Goal: Find specific page/section: Find specific page/section

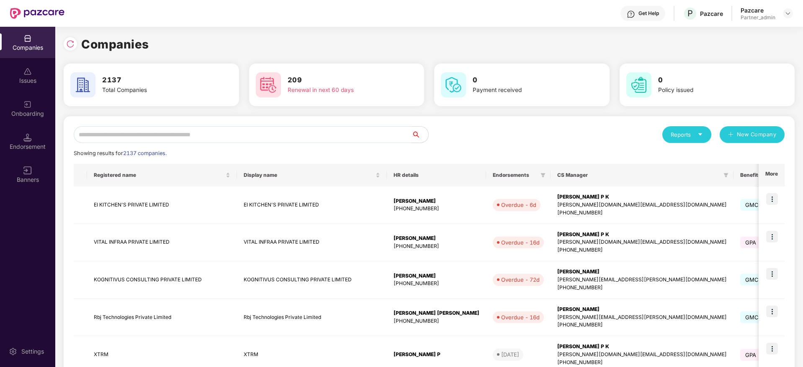
click at [267, 137] on input "text" at bounding box center [243, 134] width 338 height 17
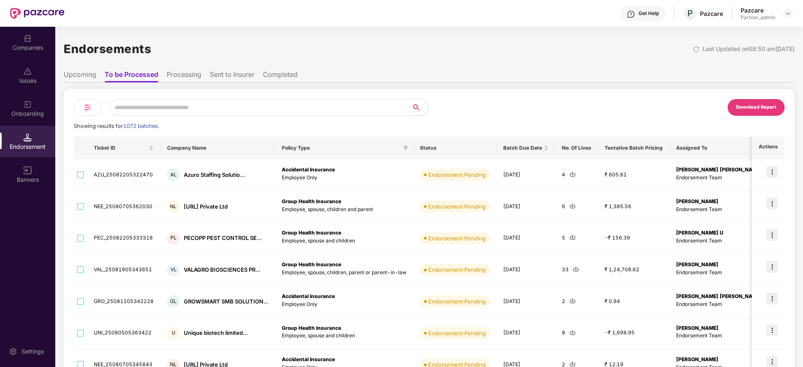
click at [178, 107] on input "text" at bounding box center [261, 107] width 302 height 17
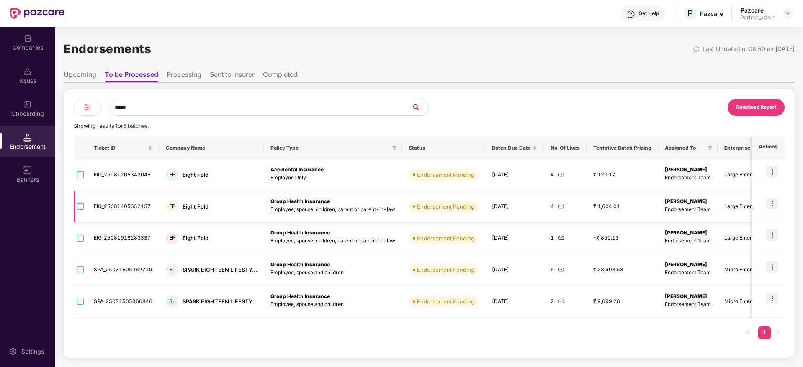
type input "*****"
drag, startPoint x: 270, startPoint y: 203, endPoint x: 347, endPoint y: 196, distance: 77.7
click at [347, 196] on td "Group Health Insurance Employee, spouse, children, parent or parent-in-law" at bounding box center [333, 207] width 138 height 32
drag, startPoint x: 280, startPoint y: 170, endPoint x: 340, endPoint y: 169, distance: 59.9
click at [340, 169] on td "Accidental Insurance Employee Only" at bounding box center [333, 175] width 138 height 32
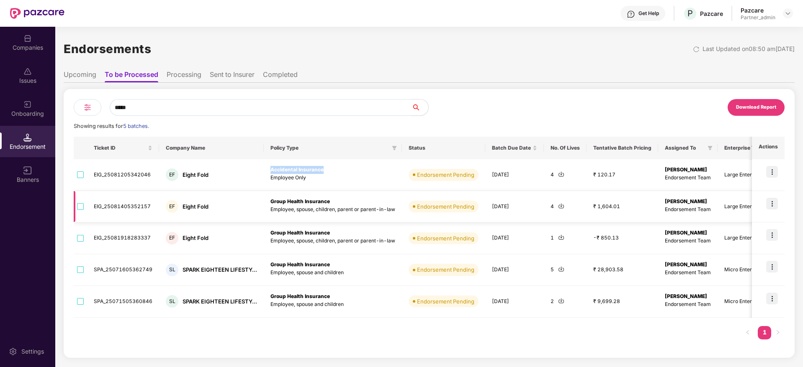
click at [558, 206] on img at bounding box center [561, 206] width 6 height 6
click at [28, 49] on div "Companies" at bounding box center [27, 48] width 55 height 8
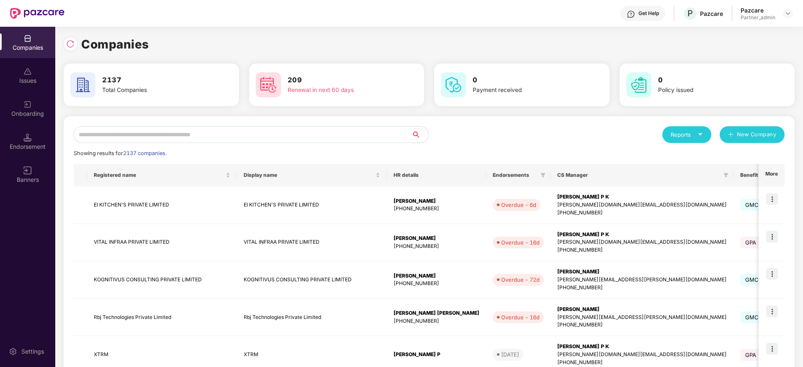
click at [121, 134] on input "text" at bounding box center [243, 134] width 338 height 17
paste input "*******"
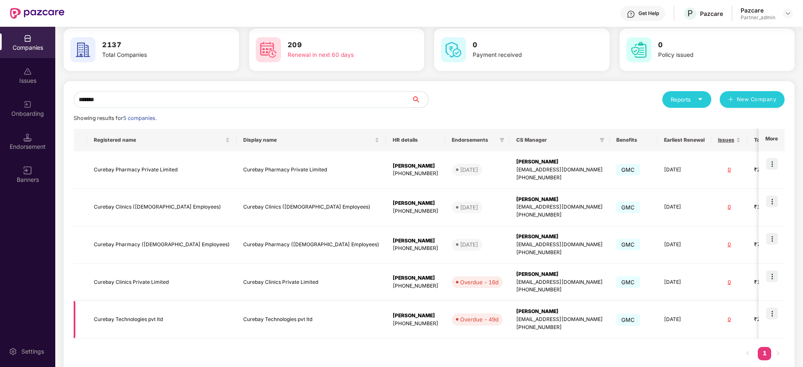
scroll to position [54, 0]
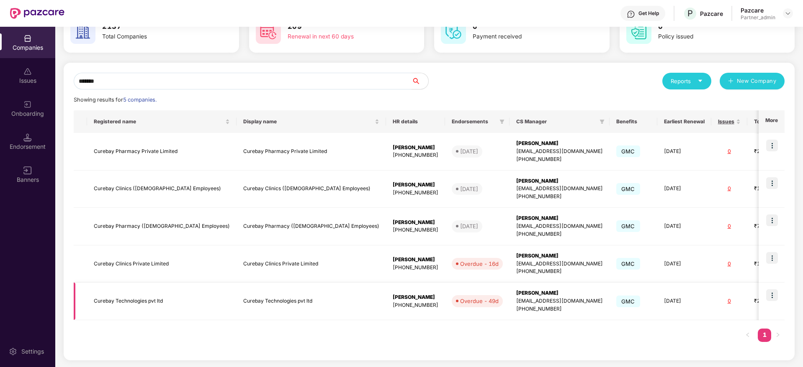
type input "*******"
click at [516, 295] on div "[PERSON_NAME]" at bounding box center [559, 294] width 87 height 8
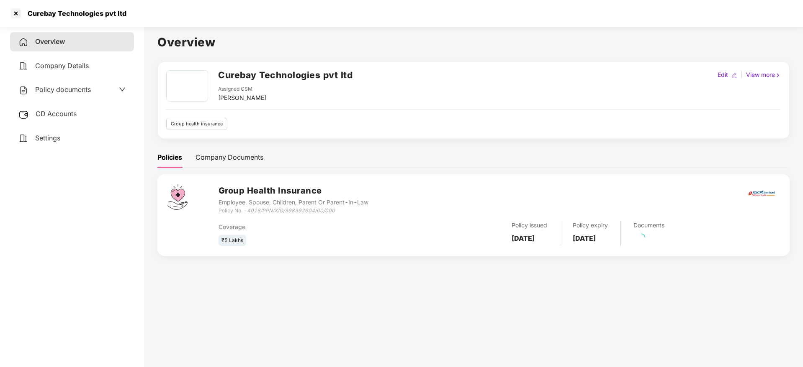
click at [62, 123] on div "Overview Company Details Policy documents CD Accounts Settings" at bounding box center [72, 90] width 124 height 116
click at [64, 115] on span "CD Accounts" at bounding box center [56, 114] width 41 height 8
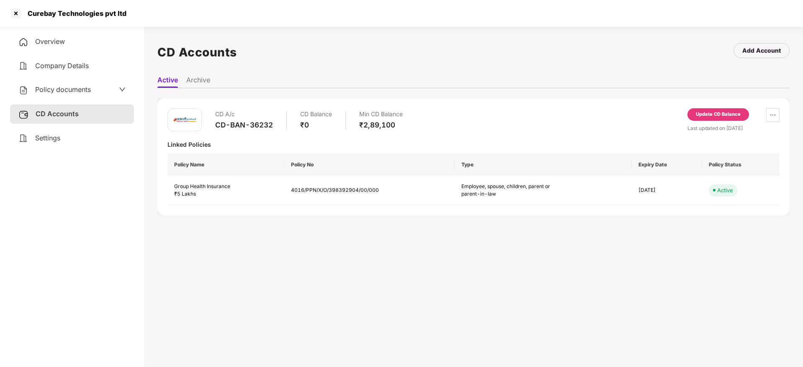
click at [735, 113] on div "Update CD Balance" at bounding box center [718, 115] width 45 height 8
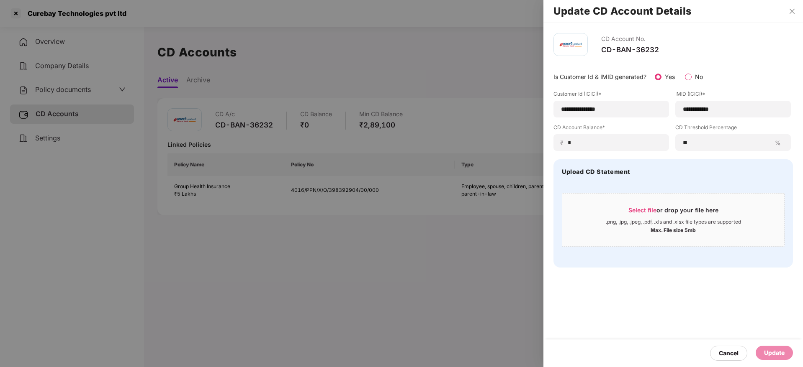
click at [209, 38] on div at bounding box center [401, 183] width 803 height 367
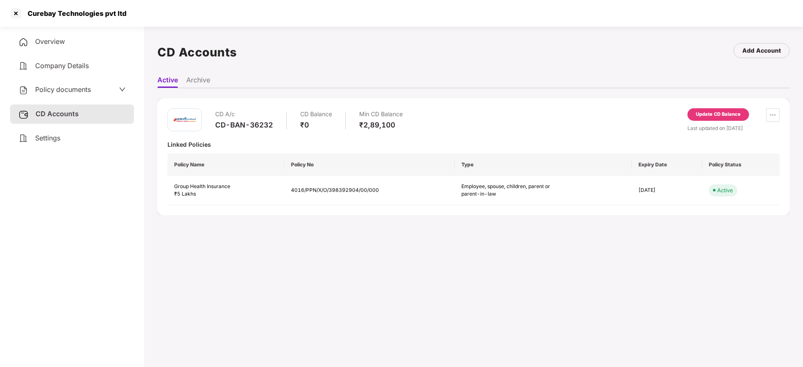
click at [52, 43] on span "Overview" at bounding box center [50, 41] width 30 height 8
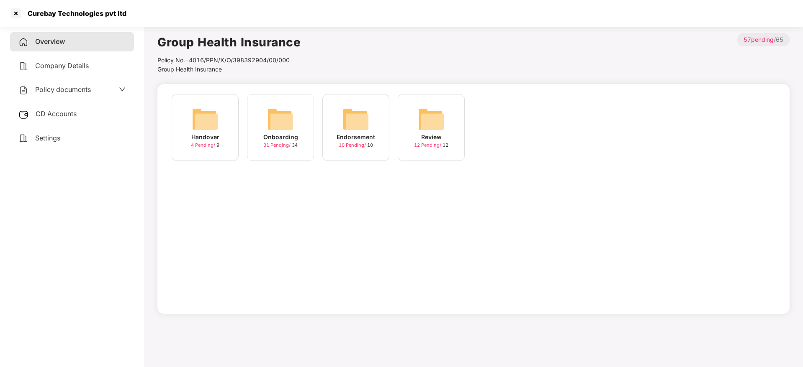
click at [268, 131] on img at bounding box center [280, 119] width 27 height 27
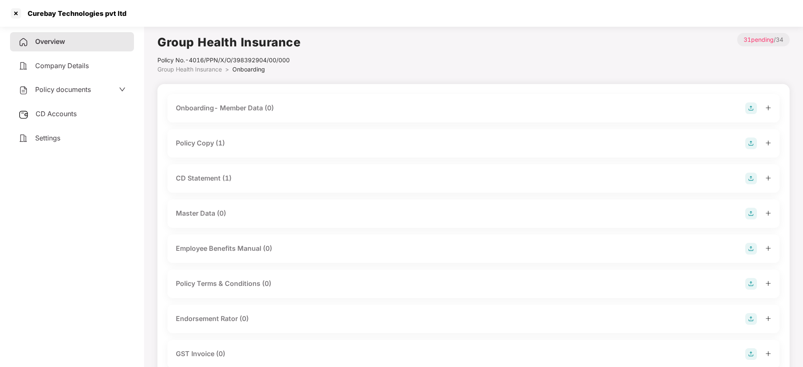
click at [770, 179] on icon "plus" at bounding box center [768, 178] width 6 height 6
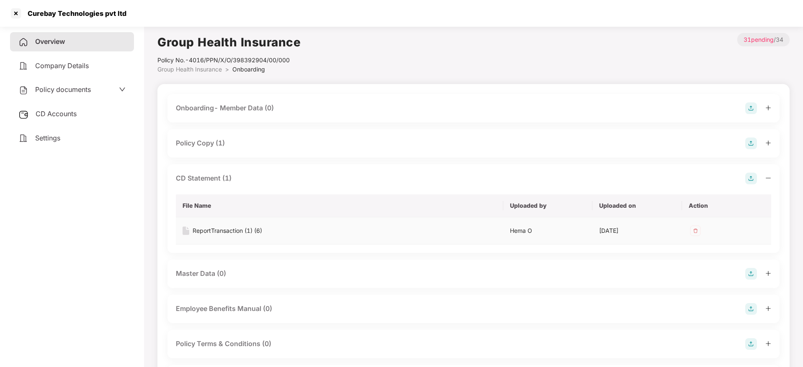
click at [229, 232] on div "ReportTransaction (1) (6)" at bounding box center [227, 230] width 69 height 9
